Goal: Task Accomplishment & Management: Manage account settings

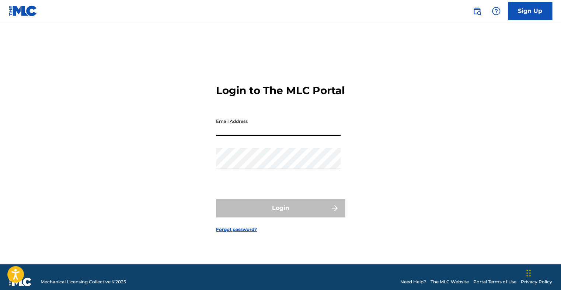
click at [232, 132] on input "Email Address" at bounding box center [278, 125] width 125 height 21
type input "[EMAIL_ADDRESS][DOMAIN_NAME]"
click at [150, 151] on div "Login to The MLC Portal Email Address [EMAIL_ADDRESS][DOMAIN_NAME] Password Log…" at bounding box center [280, 152] width 516 height 223
click at [241, 233] on link "Forgot password?" at bounding box center [236, 229] width 41 height 7
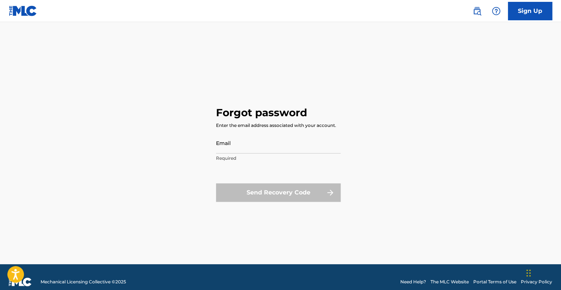
click at [234, 145] on input "Email" at bounding box center [278, 142] width 125 height 21
click at [233, 146] on input "ryanragdiobox@" at bounding box center [278, 142] width 125 height 21
type input "ryanragmaildiobox@"
drag, startPoint x: 275, startPoint y: 151, endPoint x: 0, endPoint y: 119, distance: 276.7
click at [0, 119] on html "Accessibility Screen-Reader Guide, Feedback, and Issue Reporting | New window C…" at bounding box center [280, 145] width 561 height 290
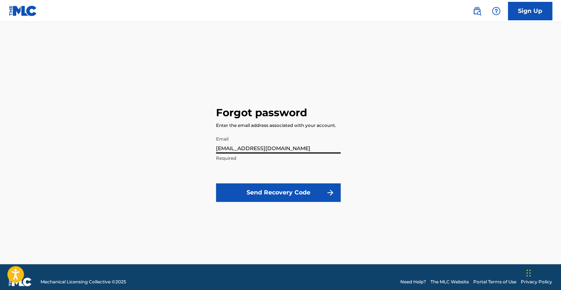
type input "[EMAIL_ADDRESS][DOMAIN_NAME]"
click at [255, 185] on button "Send Recovery Code" at bounding box center [278, 192] width 125 height 18
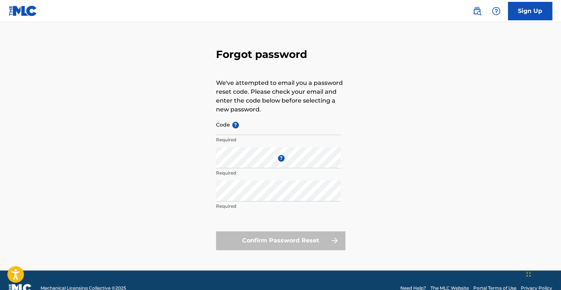
scroll to position [32, 0]
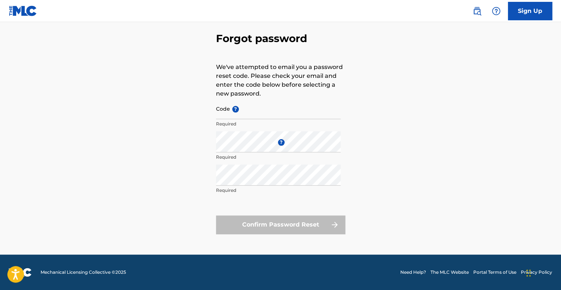
click at [236, 112] on input "Code ?" at bounding box center [278, 108] width 125 height 21
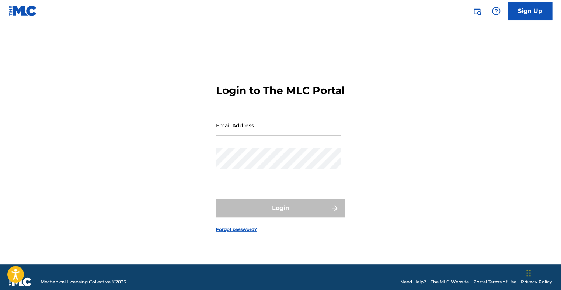
click at [239, 233] on link "Forgot password?" at bounding box center [236, 229] width 41 height 7
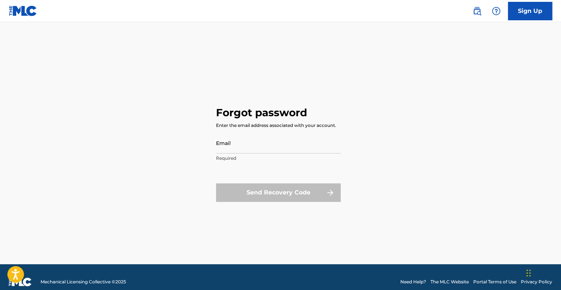
click at [237, 146] on input "Email" at bounding box center [278, 142] width 125 height 21
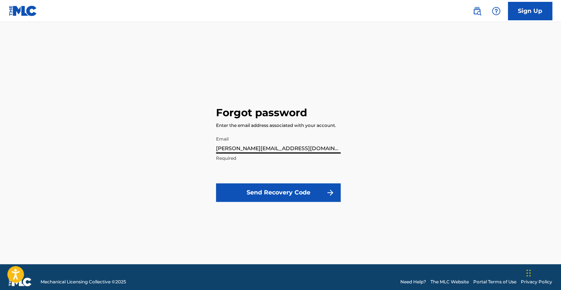
type input "[PERSON_NAME][EMAIL_ADDRESS][DOMAIN_NAME]"
click at [246, 196] on button "Send Recovery Code" at bounding box center [278, 192] width 125 height 18
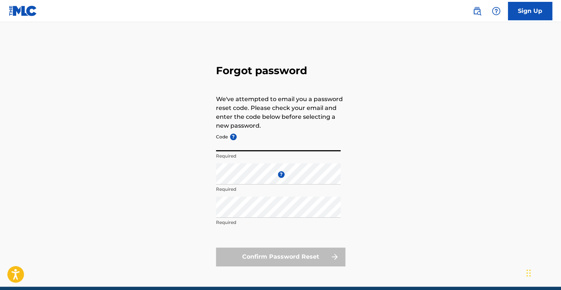
paste input "FP_f40d7020ed743e3ae1bbc60bef81"
type input "FP_f40d7020ed743e3ae1bbc60bef81"
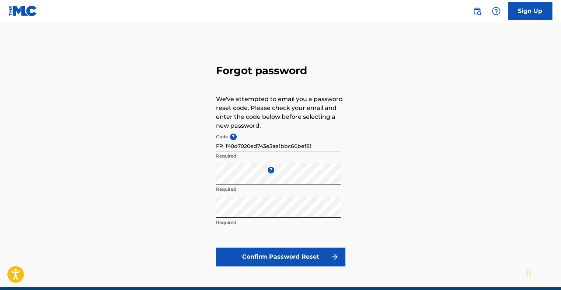
click at [267, 258] on button "Confirm Password Reset" at bounding box center [280, 256] width 129 height 18
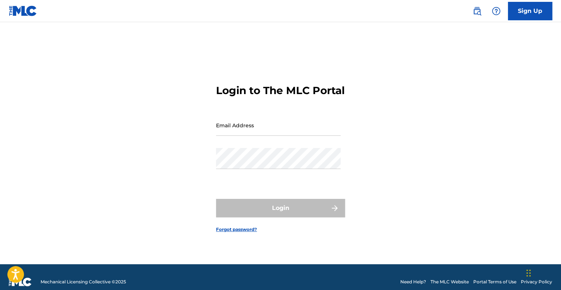
click at [279, 39] on main "Login to The MLC Portal Email Address Password Login Forgot password?" at bounding box center [280, 143] width 561 height 242
click at [233, 136] on input "Email Address" at bounding box center [278, 125] width 125 height 21
type input "[PERSON_NAME][EMAIL_ADDRESS][DOMAIN_NAME]"
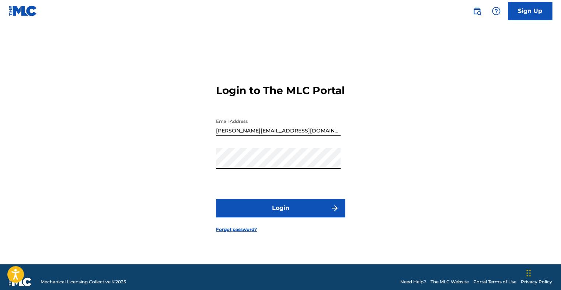
click at [271, 217] on button "Login" at bounding box center [280, 208] width 129 height 18
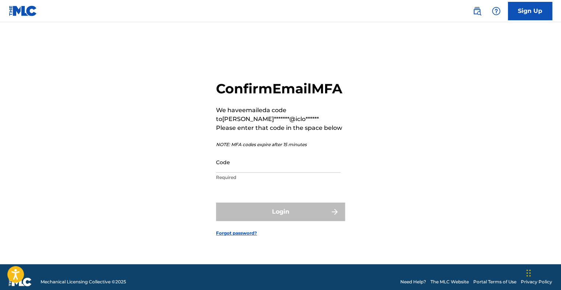
click at [238, 172] on input "Code" at bounding box center [278, 162] width 125 height 21
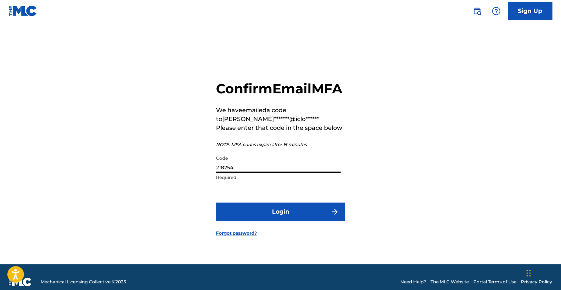
type input "218254"
click at [287, 221] on button "Login" at bounding box center [280, 211] width 129 height 18
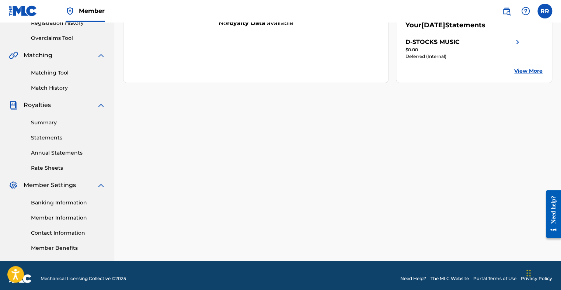
scroll to position [148, 0]
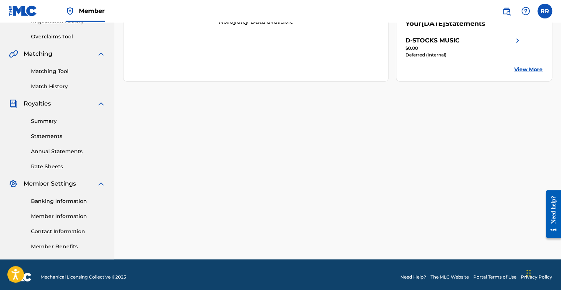
click at [65, 202] on link "Banking Information" at bounding box center [68, 201] width 74 height 8
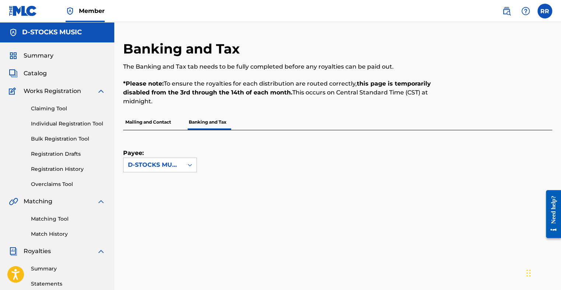
click at [199, 122] on p "Banking and Tax" at bounding box center [208, 121] width 42 height 15
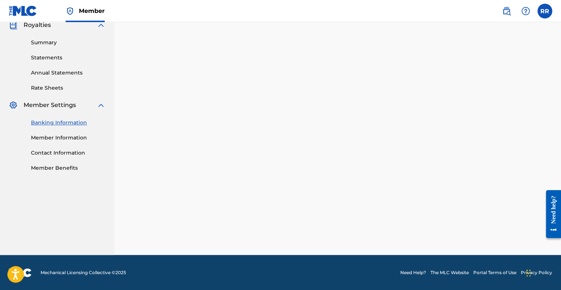
scroll to position [152, 0]
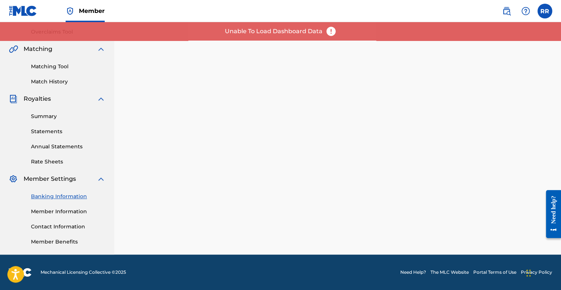
click at [36, 47] on span "Matching" at bounding box center [38, 49] width 29 height 9
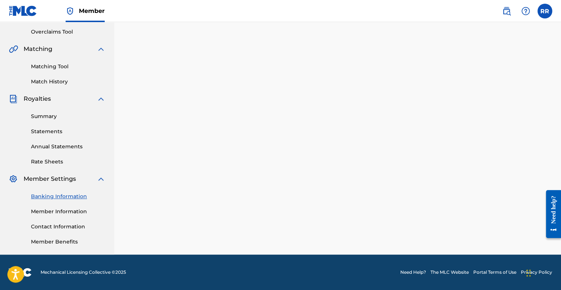
click at [39, 131] on link "Statements" at bounding box center [68, 132] width 74 height 8
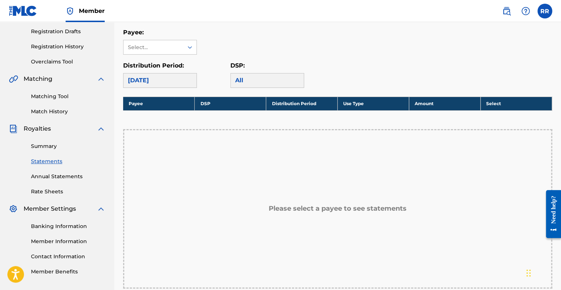
scroll to position [111, 0]
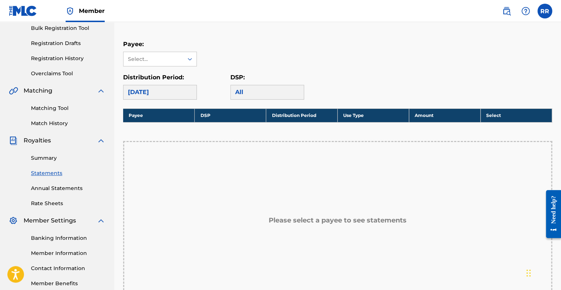
click at [164, 60] on div "Select..." at bounding box center [153, 59] width 50 height 8
click at [161, 61] on div "Select..." at bounding box center [153, 59] width 50 height 8
click at [151, 77] on div "D-STOCKS MUSIC" at bounding box center [160, 75] width 73 height 18
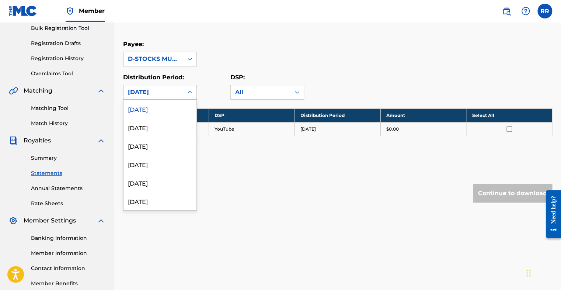
click at [159, 93] on div "[DATE]" at bounding box center [153, 92] width 51 height 9
click at [153, 204] on div "[DATE]" at bounding box center [160, 201] width 73 height 18
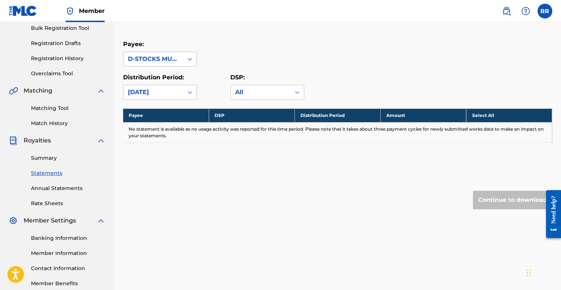
click at [48, 187] on link "Annual Statements" at bounding box center [68, 188] width 74 height 8
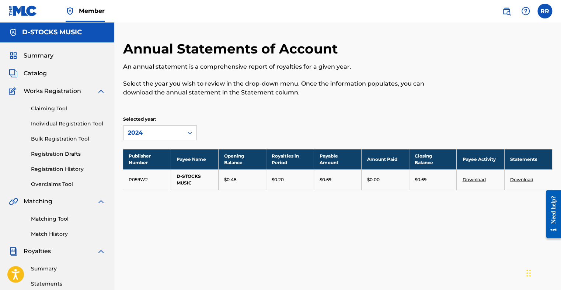
click at [42, 73] on span "Catalog" at bounding box center [35, 73] width 23 height 9
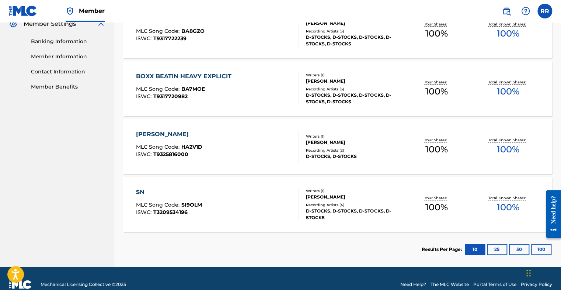
scroll to position [319, 0]
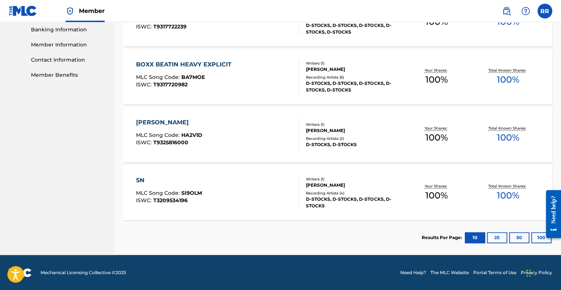
click at [500, 235] on button "25" at bounding box center [497, 237] width 20 height 11
click at [475, 238] on button "10" at bounding box center [475, 237] width 20 height 11
click at [494, 235] on button "25" at bounding box center [497, 237] width 20 height 11
click at [519, 238] on button "50" at bounding box center [519, 237] width 20 height 11
click at [543, 236] on div at bounding box center [551, 213] width 21 height 59
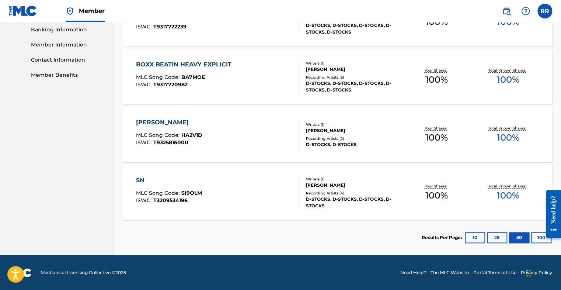
click at [472, 237] on button "10" at bounding box center [475, 237] width 20 height 11
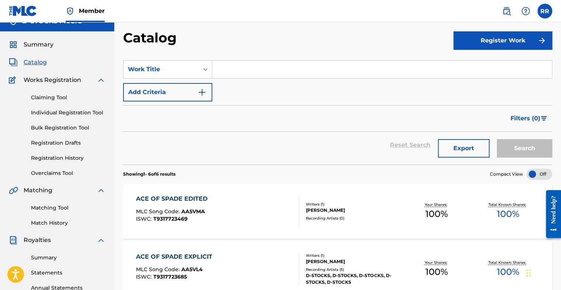
scroll to position [0, 0]
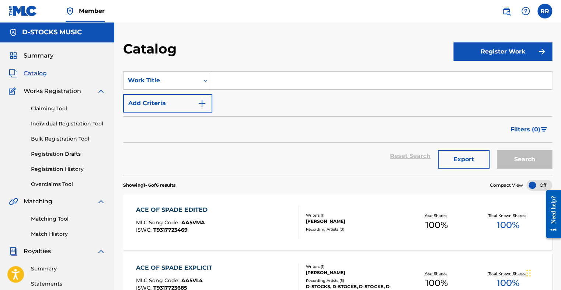
click at [46, 168] on link "Registration History" at bounding box center [68, 169] width 74 height 8
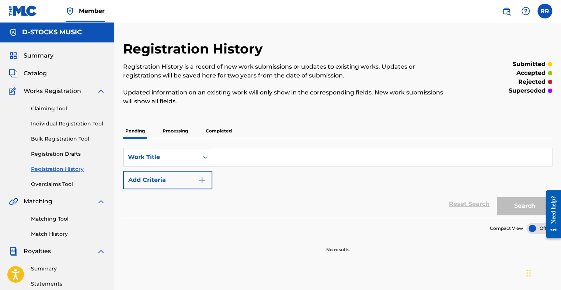
click at [218, 134] on p "Completed" at bounding box center [219, 130] width 31 height 15
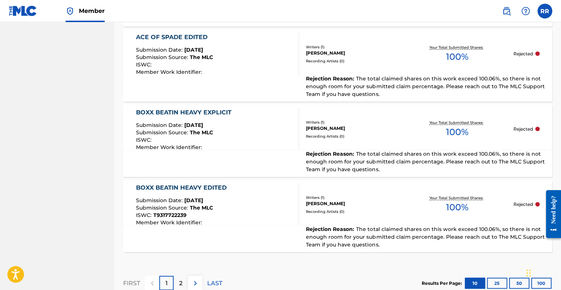
scroll to position [756, 0]
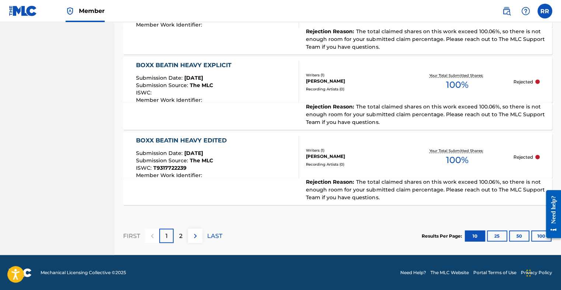
click at [180, 240] on div "2" at bounding box center [181, 236] width 14 height 14
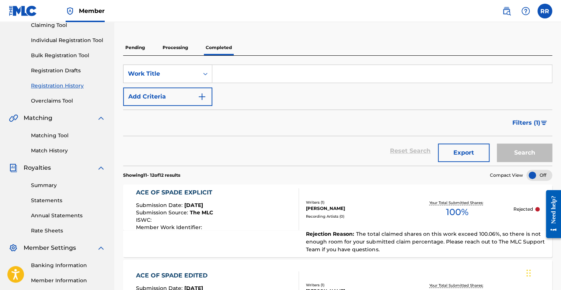
scroll to position [0, 0]
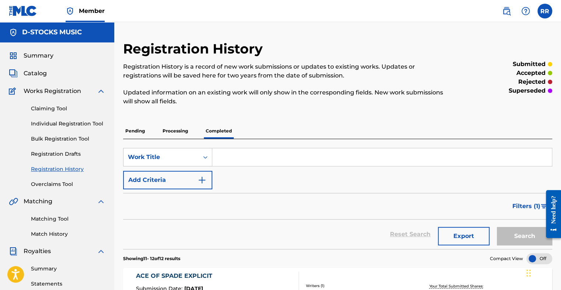
click at [41, 72] on span "Catalog" at bounding box center [35, 73] width 23 height 9
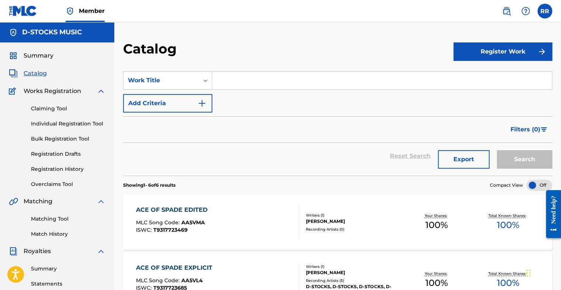
click at [36, 58] on span "Summary" at bounding box center [39, 55] width 30 height 9
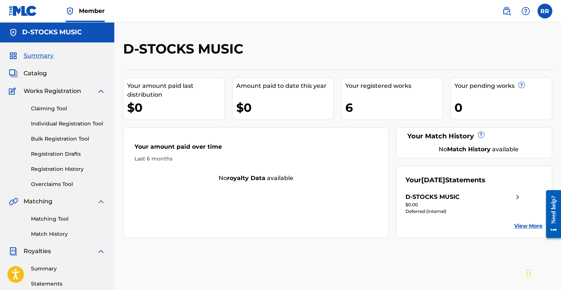
click at [151, 89] on div "Your amount paid last distribution" at bounding box center [175, 91] width 97 height 18
click at [523, 227] on link "View More" at bounding box center [528, 226] width 28 height 8
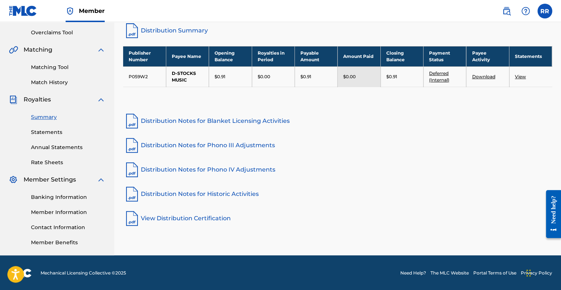
scroll to position [152, 0]
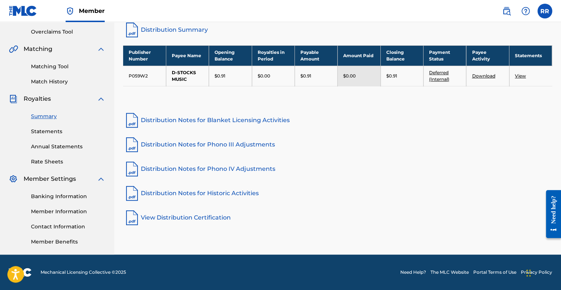
click at [233, 193] on link "Distribution Notes for Historic Activities" at bounding box center [337, 193] width 429 height 18
